Goal: Information Seeking & Learning: Learn about a topic

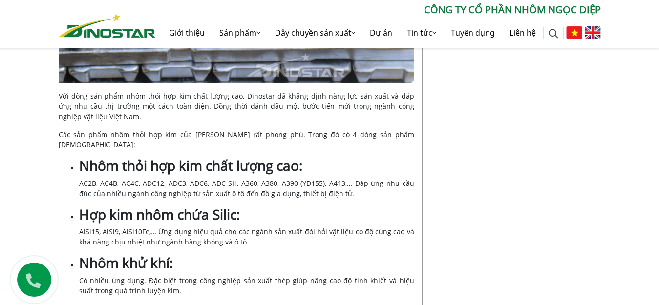
scroll to position [1759, 0]
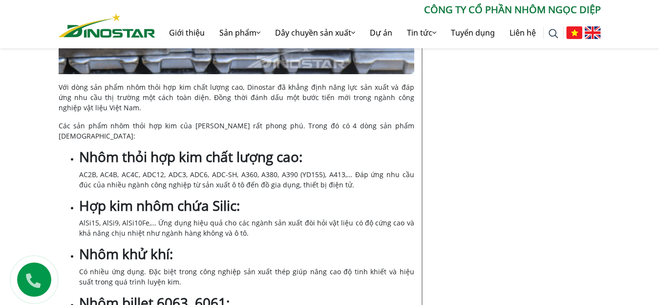
drag, startPoint x: 80, startPoint y: 137, endPoint x: 337, endPoint y: 166, distance: 258.6
click at [337, 166] on li "Nhôm thỏi hợp kim chất lượng cao: AC2B, AC4B, AC4C, ADC12, ADC3, ADC6, ADC-SH, …" at bounding box center [246, 169] width 335 height 41
copy li "Nhôm thỏi hợp kim chất lượng cao: AC2B, AC4B, AC4C, ADC12, ADC3, ADC6, ADC-SH, …"
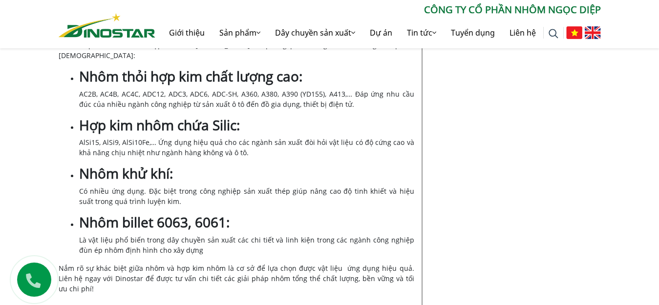
scroll to position [1857, 0]
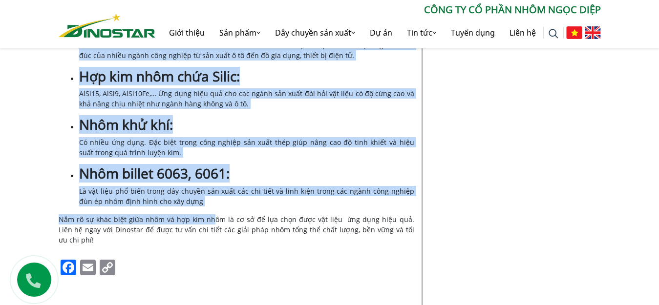
scroll to position [1906, 0]
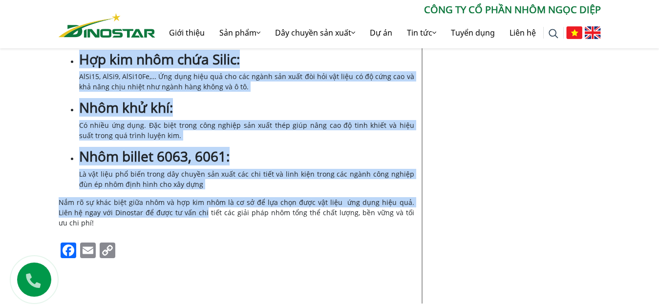
click at [184, 198] on span "Nắm rõ sự khác biệt giữa nhôm và hợp kim nhôm là cơ sở để lựa chọn được vật liệ…" at bounding box center [237, 213] width 356 height 30
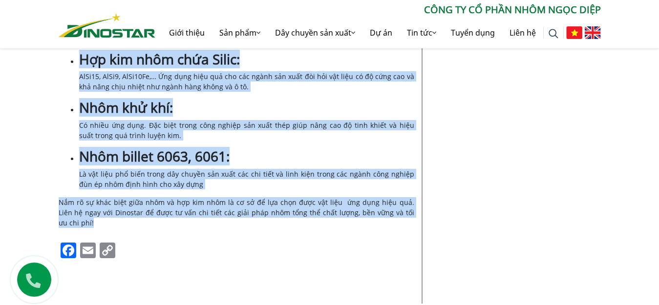
copy div "Nhôm thỏi hợp kim chất lượng cao: AC2B, AC4B, AC4C, ADC12, ADC3, ADC6, ADC-SH, …"
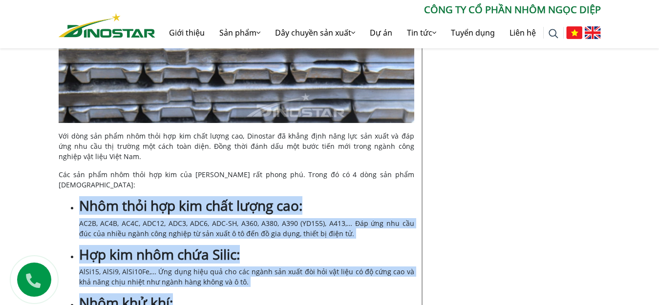
click at [279, 196] on b "Nhôm thỏi hợp kim chất lượng cao:" at bounding box center [190, 205] width 223 height 19
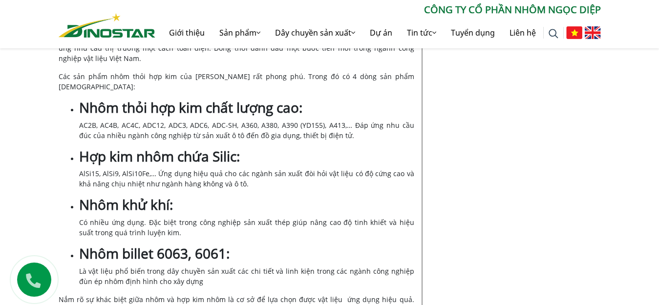
scroll to position [1808, 0]
drag, startPoint x: 100, startPoint y: 105, endPoint x: 117, endPoint y: 106, distance: 16.6
click at [117, 121] on span "AC2B, AC4B, AC4C, ADC12, ADC3, ADC6, ADC-SH, A360, A380, A390 (YD155), A413,… Đ…" at bounding box center [246, 131] width 335 height 20
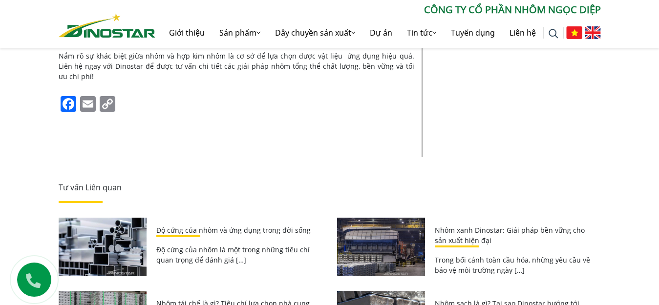
scroll to position [2101, 0]
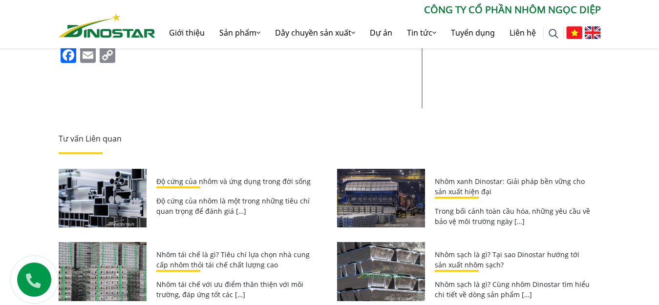
click at [466, 250] on link "Nhôm sạch là gì? Tại sao Dinostar hướng tới sản xuất nhôm sạch?" at bounding box center [507, 260] width 145 height 20
click at [363, 242] on img at bounding box center [381, 271] width 88 height 59
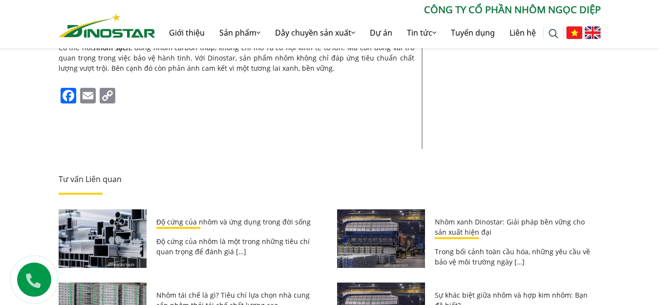
scroll to position [1808, 0]
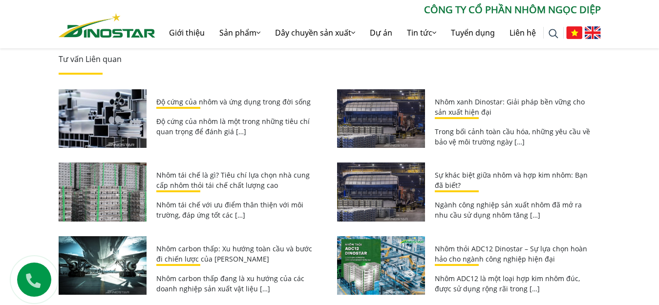
click at [172, 171] on link "Nhôm tái chế là gì? Tiêu chí lựa chọn nhà cung cấp nhôm thỏi tái chế chất lượng…" at bounding box center [232, 181] width 153 height 20
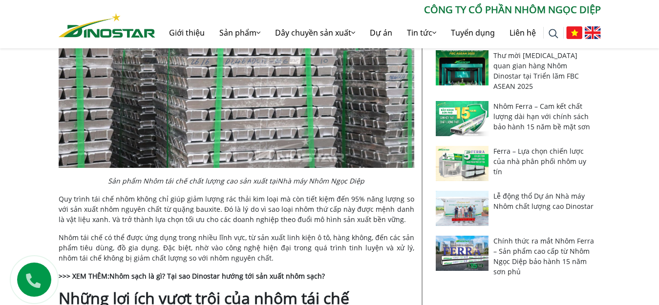
scroll to position [537, 0]
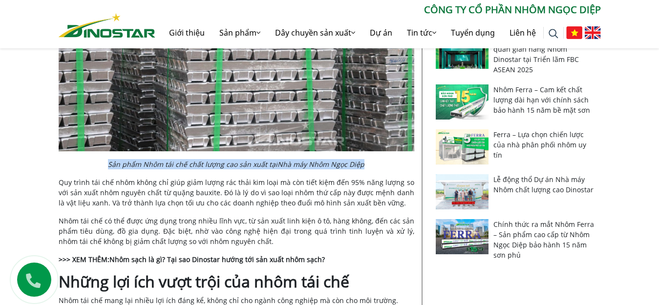
drag, startPoint x: 371, startPoint y: 167, endPoint x: 111, endPoint y: 164, distance: 260.0
click at [111, 164] on p "Sản phẩm Nhôm tái chế chất lượng cao sản xuất tại Nhà máy Nhôm Ngọc Diệp" at bounding box center [237, 164] width 356 height 10
copy em "Sản phẩm Nhôm tái chế chất lượng cao sản xuất tại Nhà máy Nhôm Ngọc Diệp"
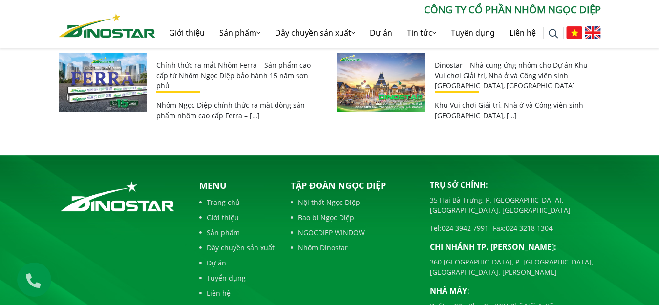
scroll to position [1989, 0]
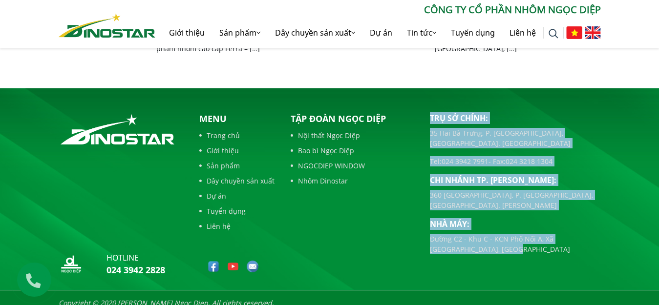
drag, startPoint x: 481, startPoint y: 218, endPoint x: 431, endPoint y: 111, distance: 118.0
click at [431, 112] on div "Trụ sở chính: 35 Hai Bà Trưng, P. Cửa Nam, Tp. Hà Nội Tel: 024 3942 7991 - Fax:…" at bounding box center [515, 183] width 171 height 142
copy div "Trụ sở chính: 35 Hai Bà Trưng, P. Cửa Nam, Tp. Hà Nội Tel: 024 3942 7991 - Fax:…"
click at [530, 225] on div "Trụ sở chính: 35 Hai Bà Trưng, P. Cửa Nam, Tp. Hà Nội Tel: 024 3942 7991 - Fax:…" at bounding box center [516, 196] width 186 height 168
click at [485, 234] on p "Đường C2 - Khu C - KCN Phố Nối A, Xã [GEOGRAPHIC_DATA], [GEOGRAPHIC_DATA]" at bounding box center [515, 244] width 171 height 21
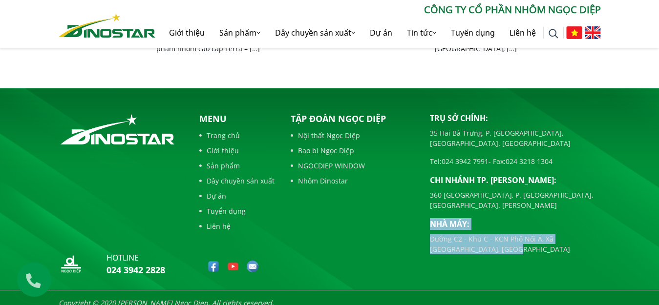
drag, startPoint x: 478, startPoint y: 218, endPoint x: 425, endPoint y: 194, distance: 58.6
click at [425, 194] on div "Trụ sở chính: 35 Hai Bà Trưng, P. Cửa Nam, Tp. Hà Nội Tel: 024 3942 7991 - Fax:…" at bounding box center [516, 196] width 186 height 168
copy div "Nhà máy: Đường C2 - Khu C - KCN Phố Nối A, Xã Như Quỳnh, Tỉnh Hưng Yên"
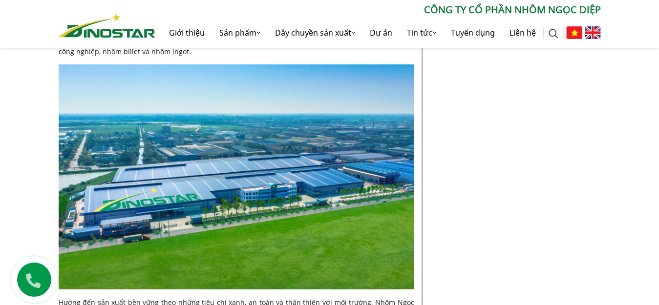
scroll to position [1207, 0]
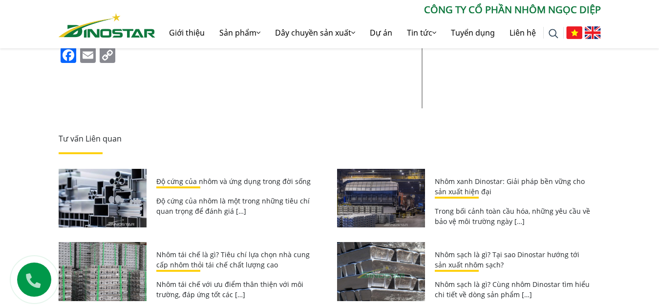
click at [470, 177] on link "Nhôm xanh Dinostar: Giải pháp bền vững cho sản xuất hiện đại" at bounding box center [510, 187] width 150 height 20
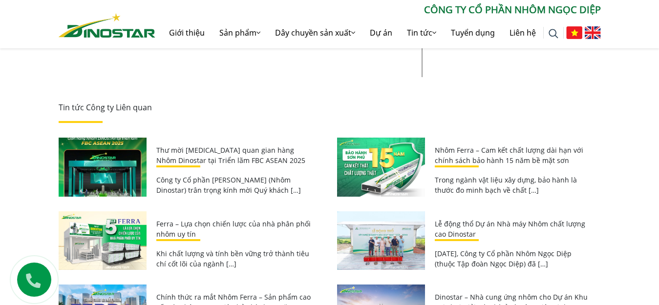
scroll to position [2199, 0]
